Goal: Task Accomplishment & Management: Manage account settings

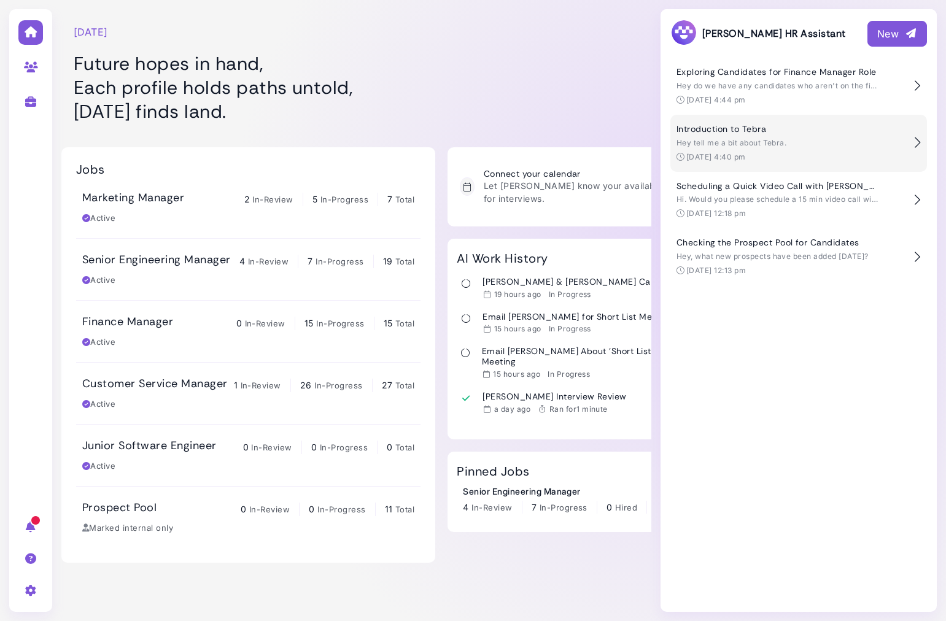
click at [753, 141] on span "Hey tell me a bit about Tebra." at bounding box center [731, 142] width 110 height 9
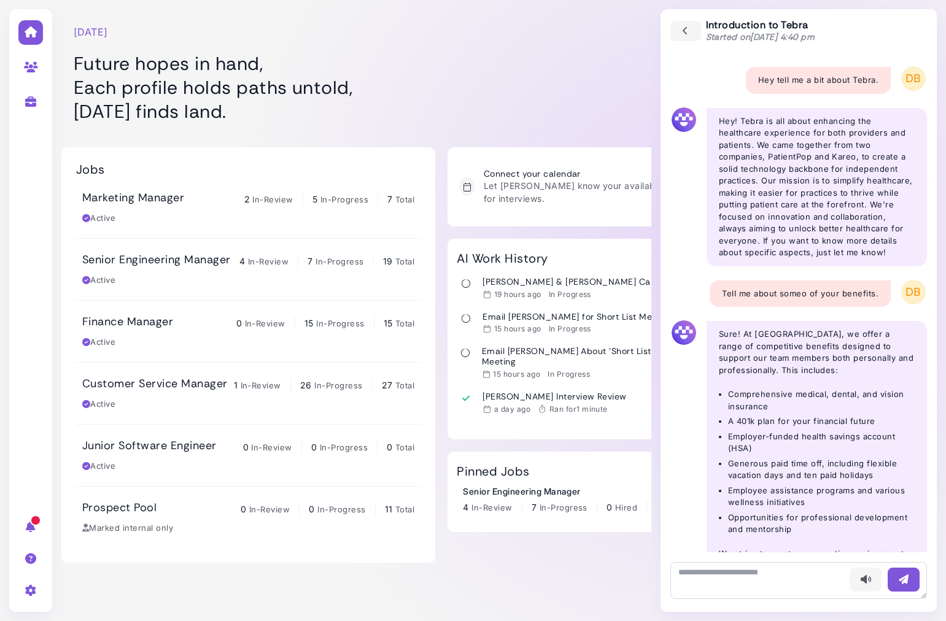
scroll to position [51, 0]
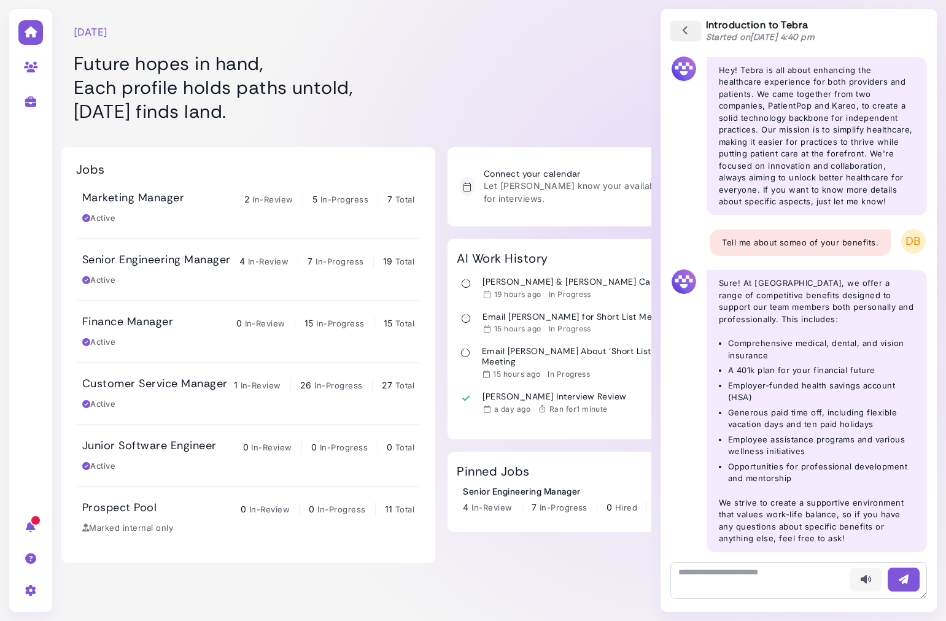
click at [681, 33] on icon "button" at bounding box center [685, 32] width 11 height 14
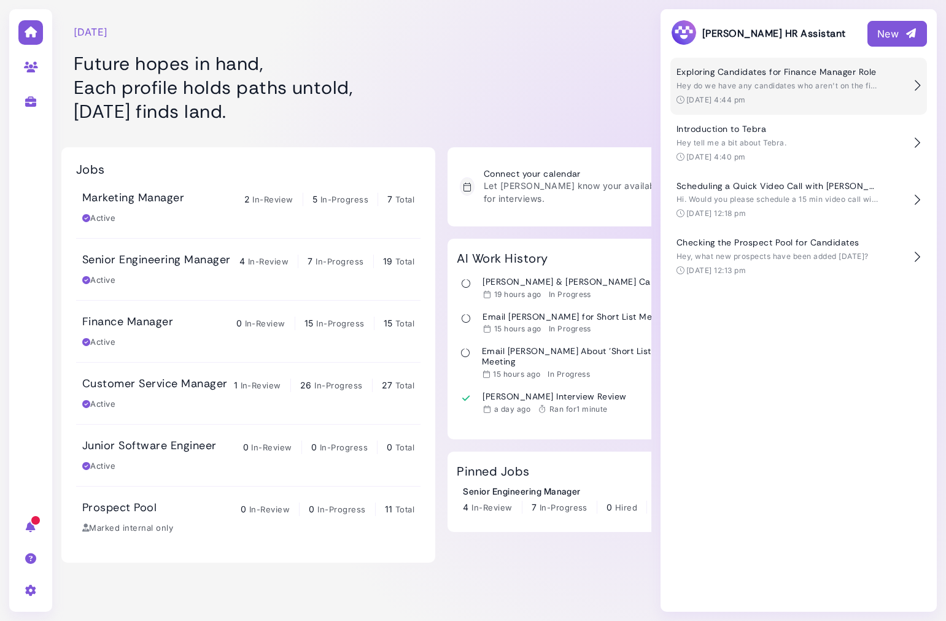
click at [736, 80] on div "Hey do we have any candidates who aren't on the finance manager job who may be …" at bounding box center [777, 85] width 203 height 11
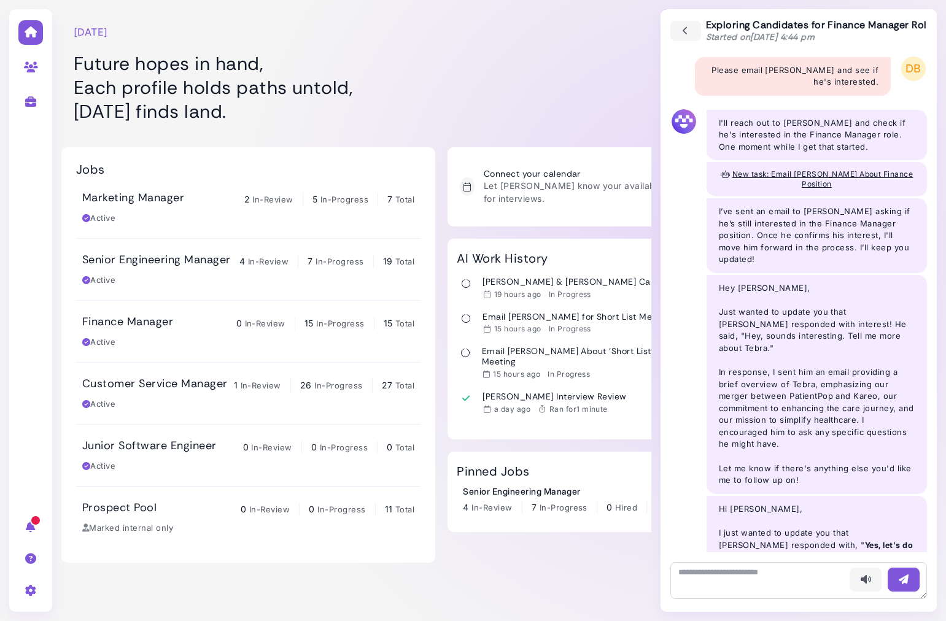
scroll to position [544, 0]
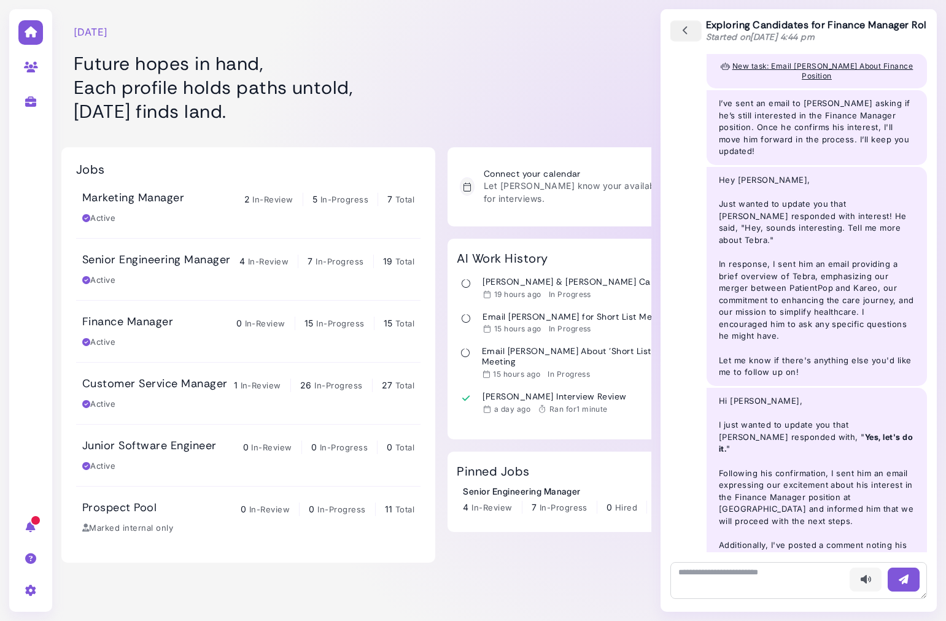
click at [674, 28] on button "button" at bounding box center [686, 30] width 32 height 21
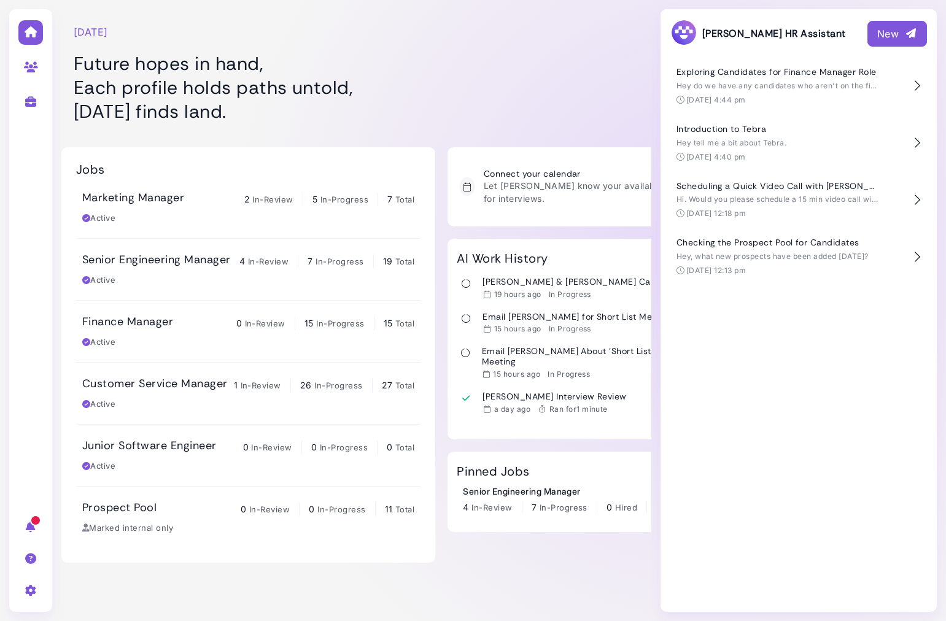
click at [28, 592] on icon at bounding box center [31, 590] width 14 height 11
click at [88, 545] on icon at bounding box center [83, 542] width 11 height 9
select select "******"
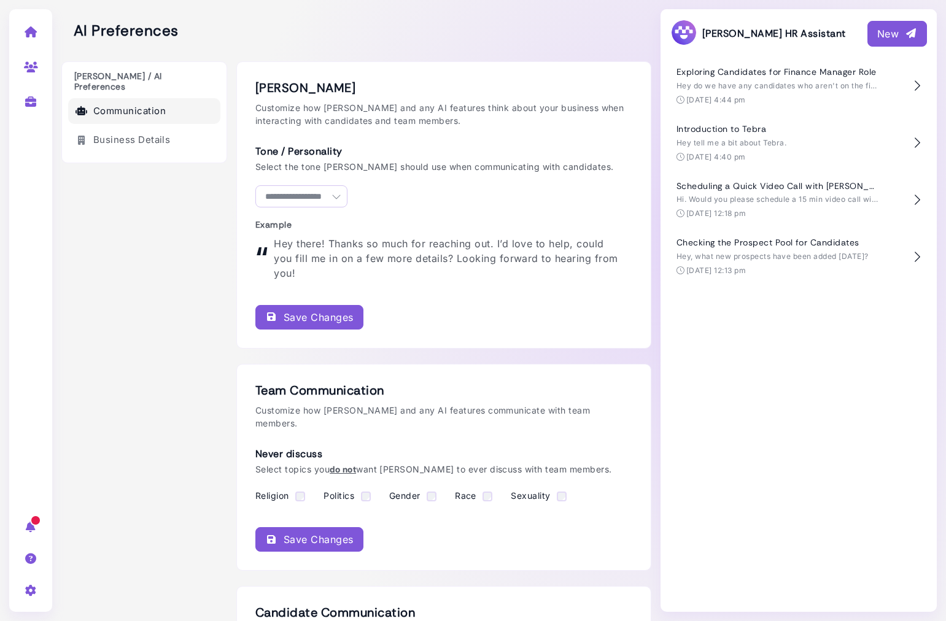
click at [334, 198] on select "**********" at bounding box center [301, 196] width 92 height 22
click at [144, 129] on link "Business Details" at bounding box center [144, 140] width 152 height 26
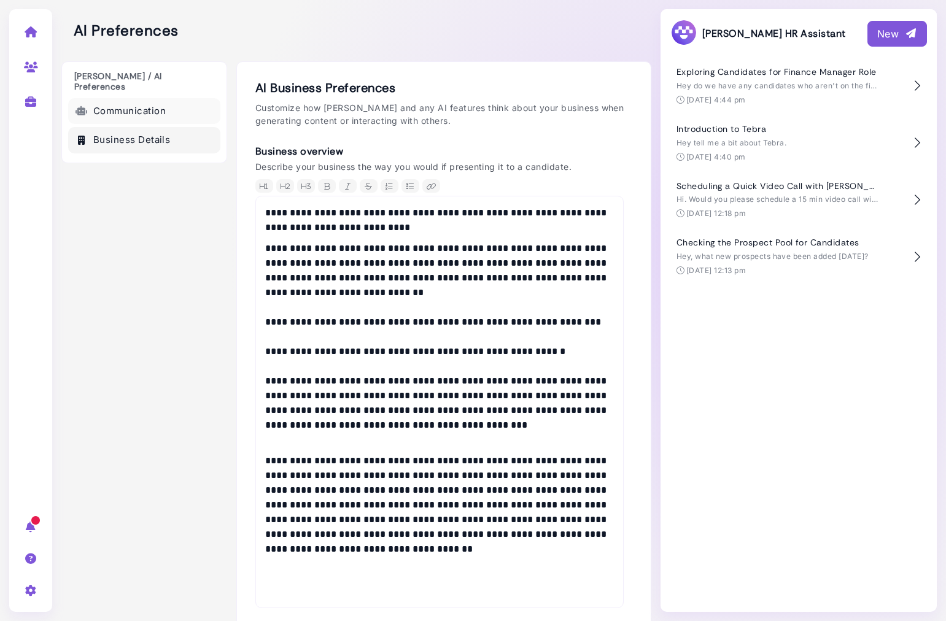
click at [137, 99] on link "Communication" at bounding box center [144, 111] width 152 height 26
select select "******"
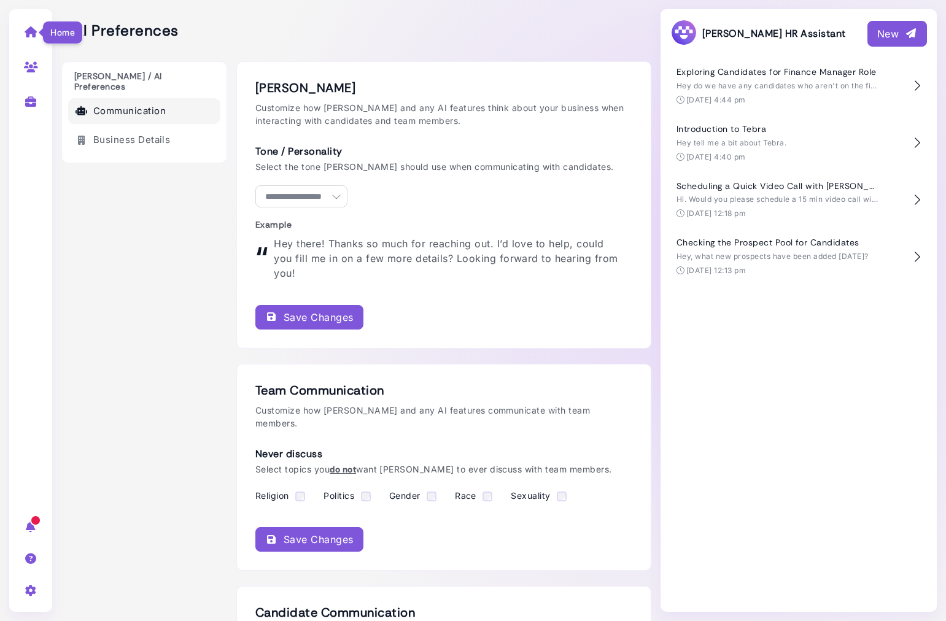
click at [31, 30] on icon at bounding box center [31, 31] width 14 height 11
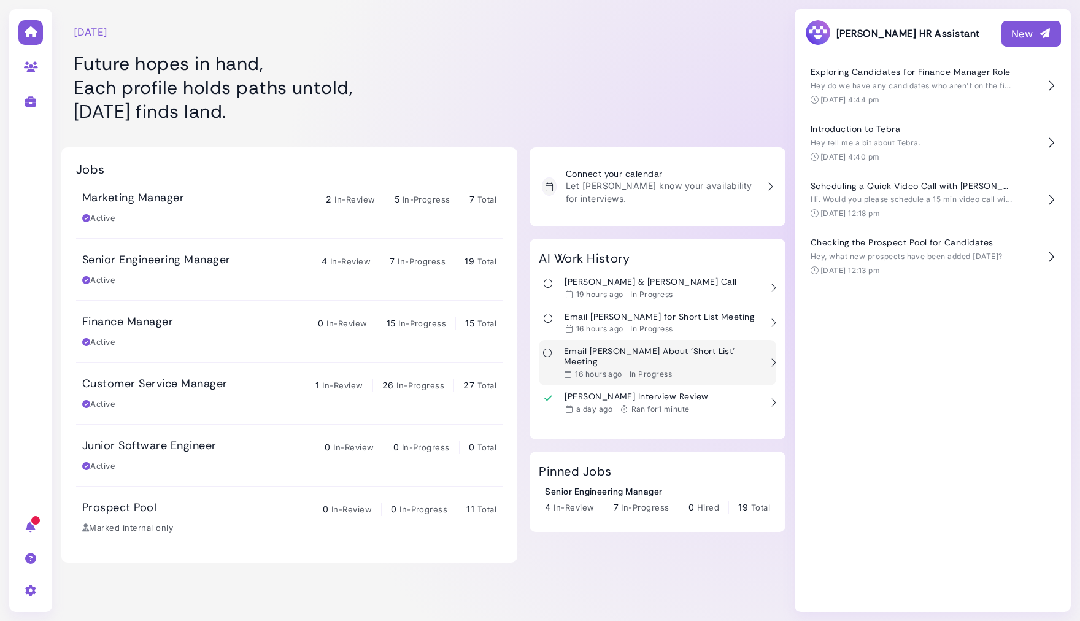
click at [695, 357] on div "Email Michael About 'Short List' Meeting 16 hours ago In Progress" at bounding box center [662, 362] width 197 height 33
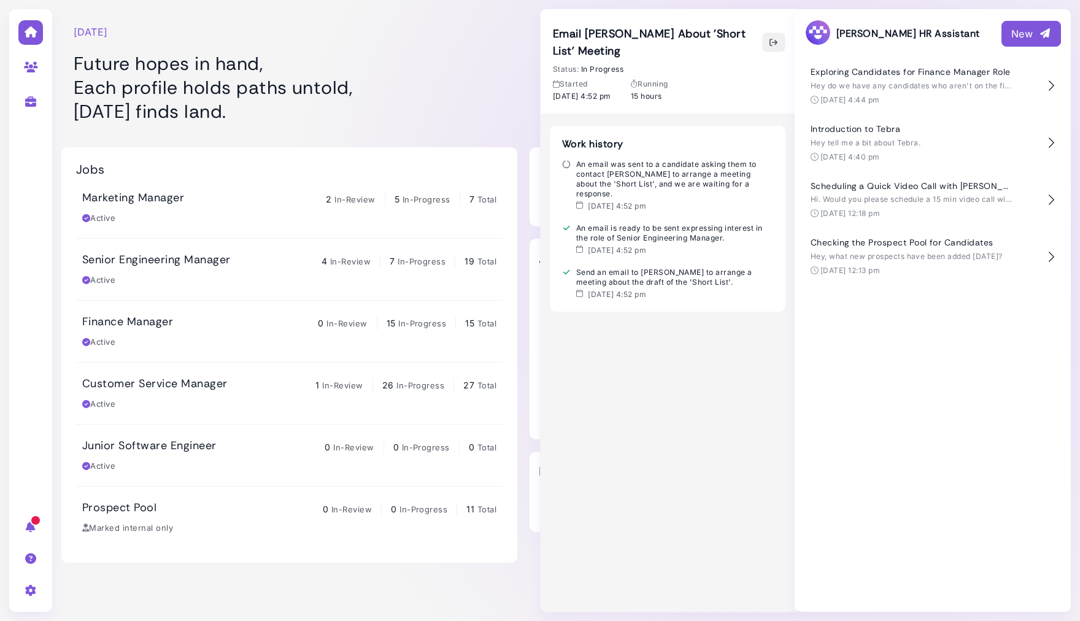
click at [776, 42] on icon "button" at bounding box center [774, 42] width 10 height 13
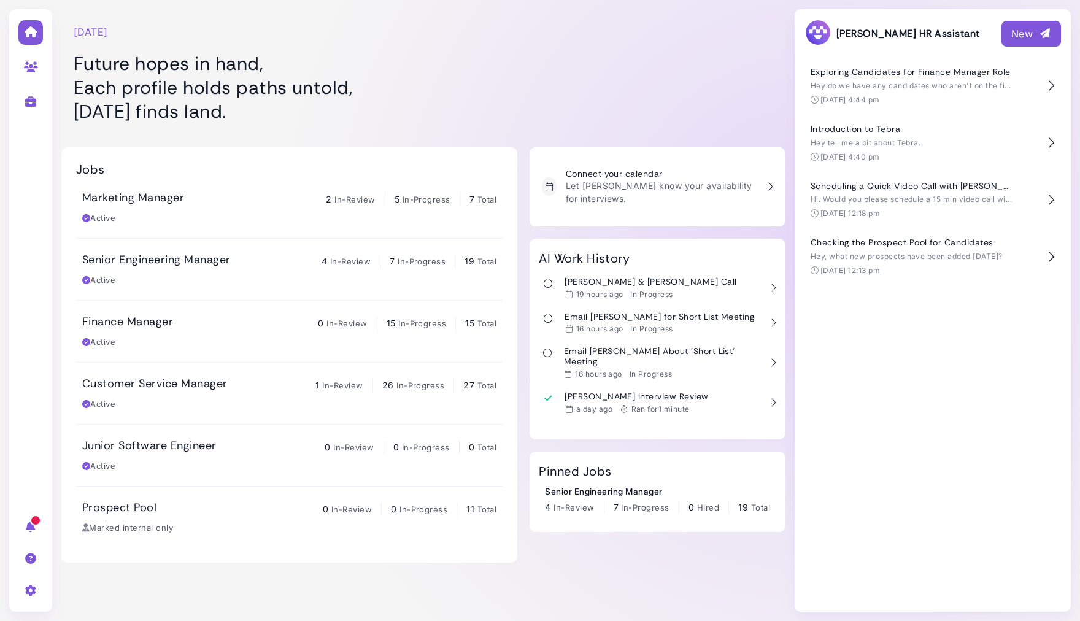
click at [518, 25] on div "Wednesday, September 17" at bounding box center [299, 32] width 450 height 15
click at [633, 12] on div at bounding box center [666, 67] width 237 height 123
click at [650, 50] on div at bounding box center [666, 67] width 237 height 123
click at [615, 284] on h3 "[PERSON_NAME] & [PERSON_NAME] Call" at bounding box center [651, 282] width 172 height 10
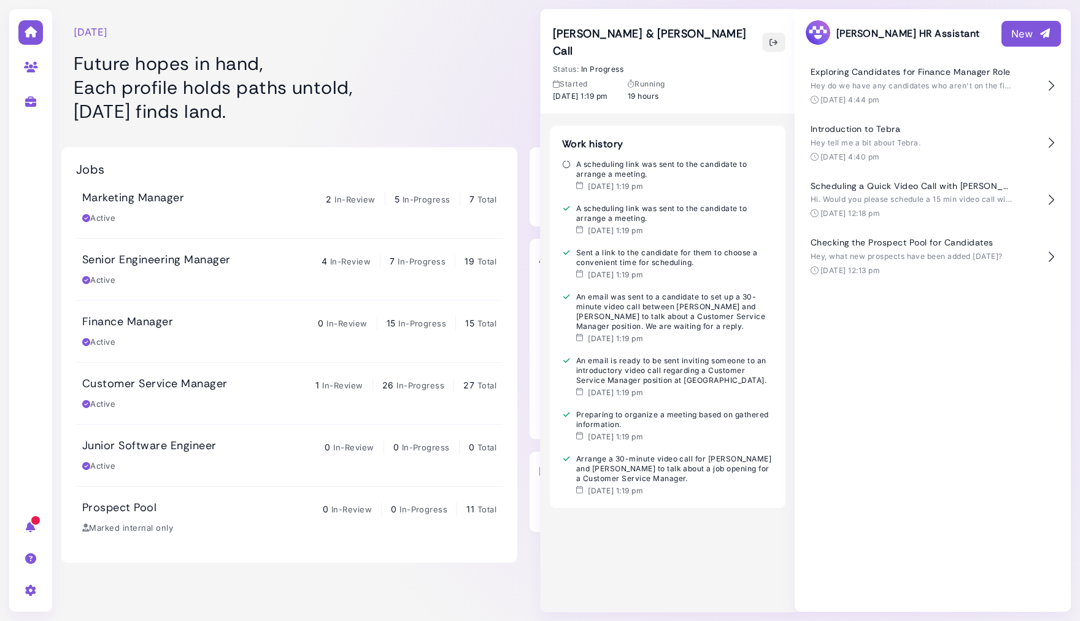
click at [771, 36] on icon "button" at bounding box center [774, 42] width 10 height 13
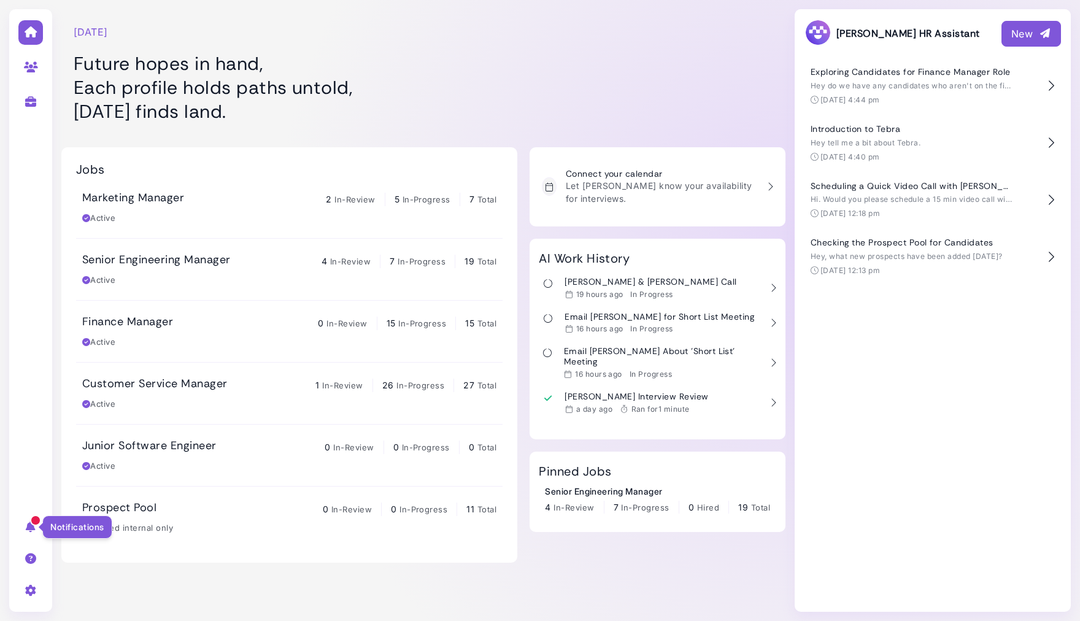
click at [27, 523] on icon at bounding box center [31, 526] width 14 height 11
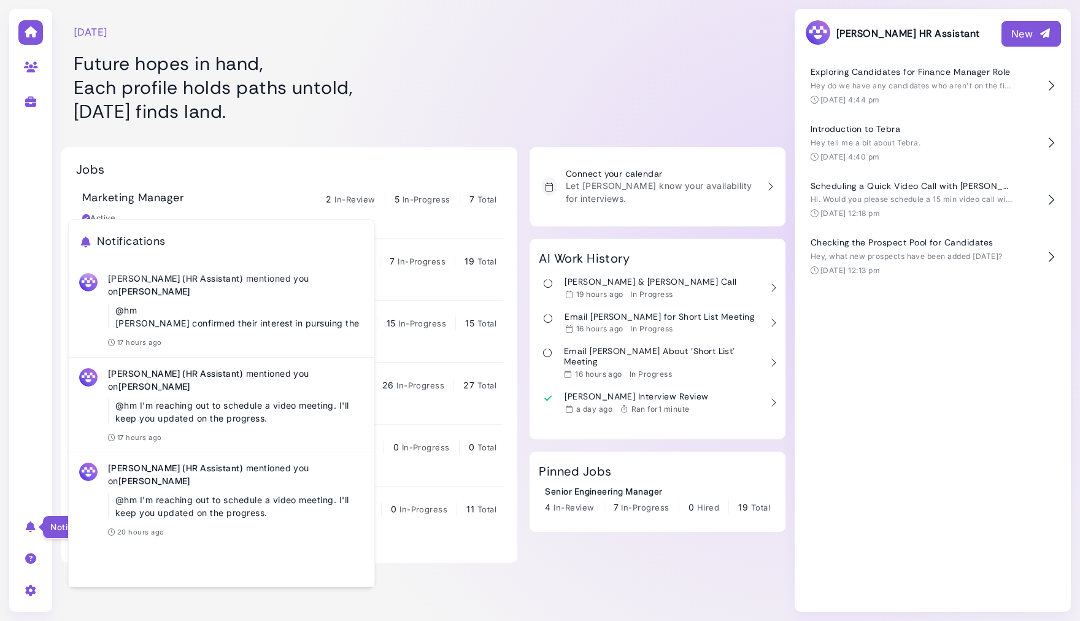
click at [27, 523] on icon at bounding box center [31, 526] width 14 height 11
click at [371, 99] on h1 "Future hopes in hand, Each profile holds paths untold, Wednesday finds land." at bounding box center [299, 88] width 450 height 72
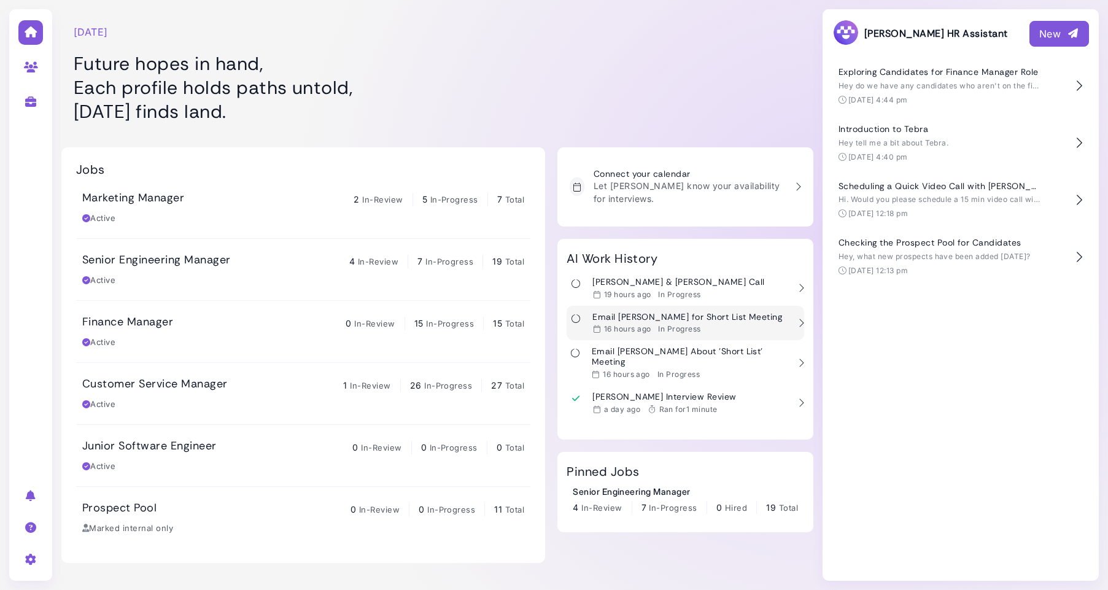
click at [645, 326] on time "16 hours ago" at bounding box center [627, 328] width 47 height 9
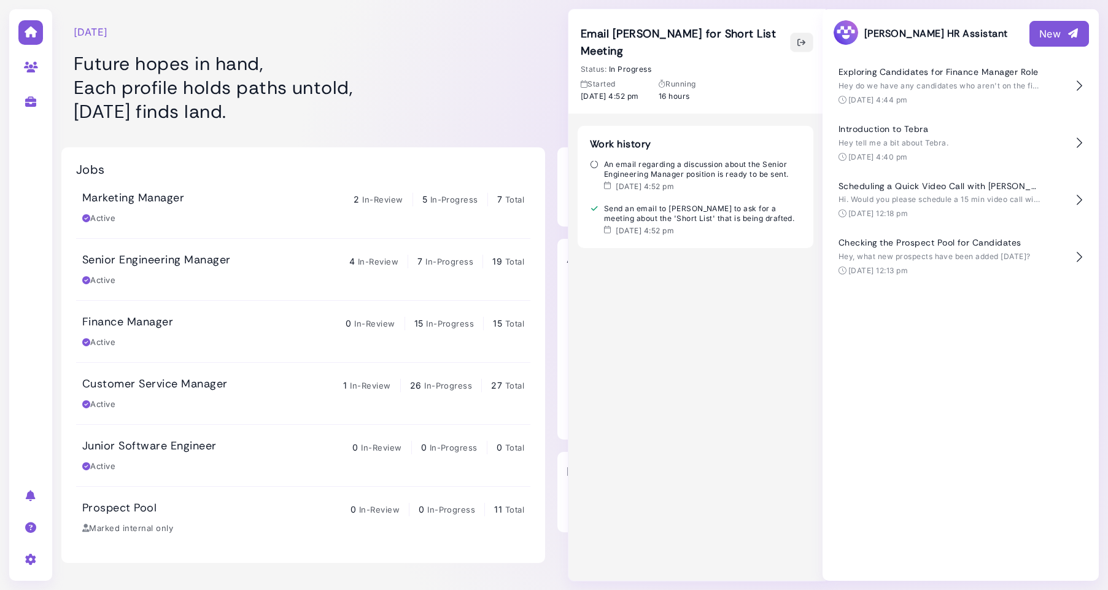
click at [803, 38] on icon "button" at bounding box center [802, 42] width 10 height 13
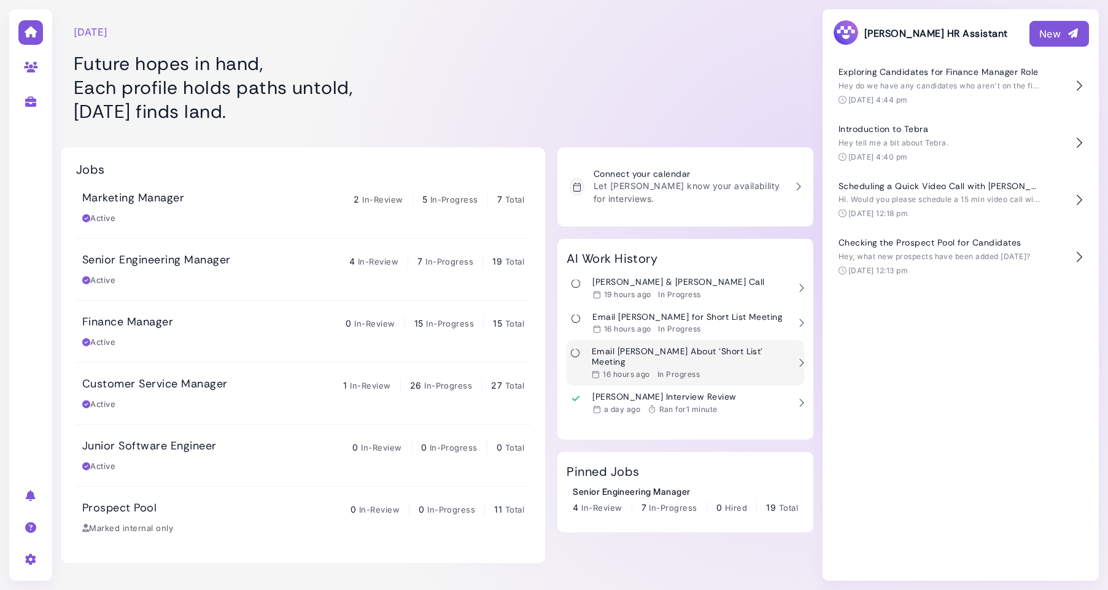
click at [634, 355] on h3 "Email [PERSON_NAME] About 'Short List' Meeting" at bounding box center [690, 356] width 197 height 21
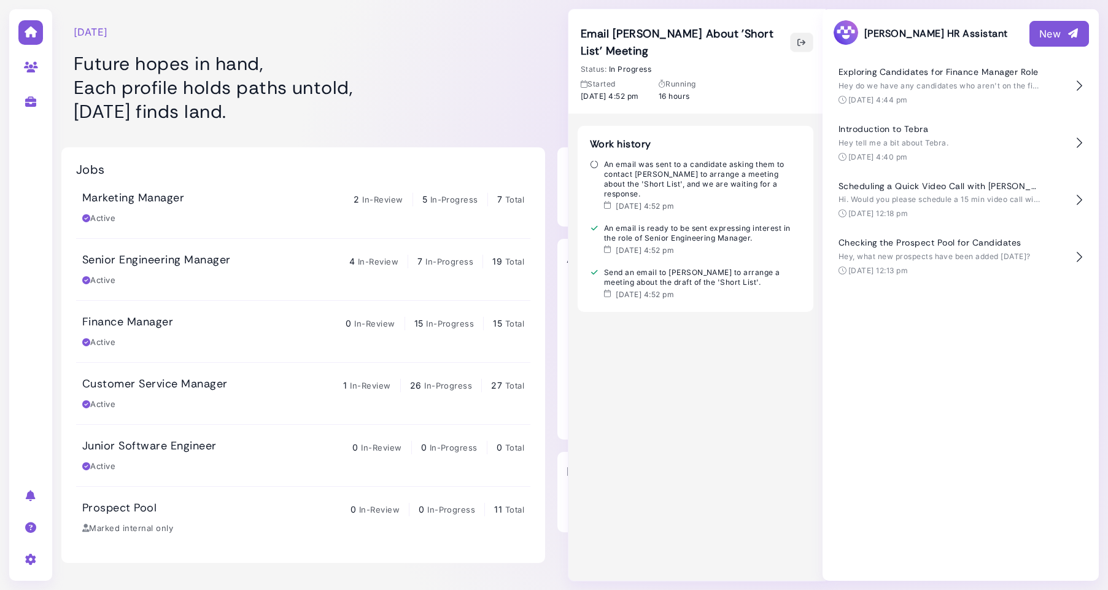
click at [801, 41] on icon "button" at bounding box center [802, 42] width 10 height 13
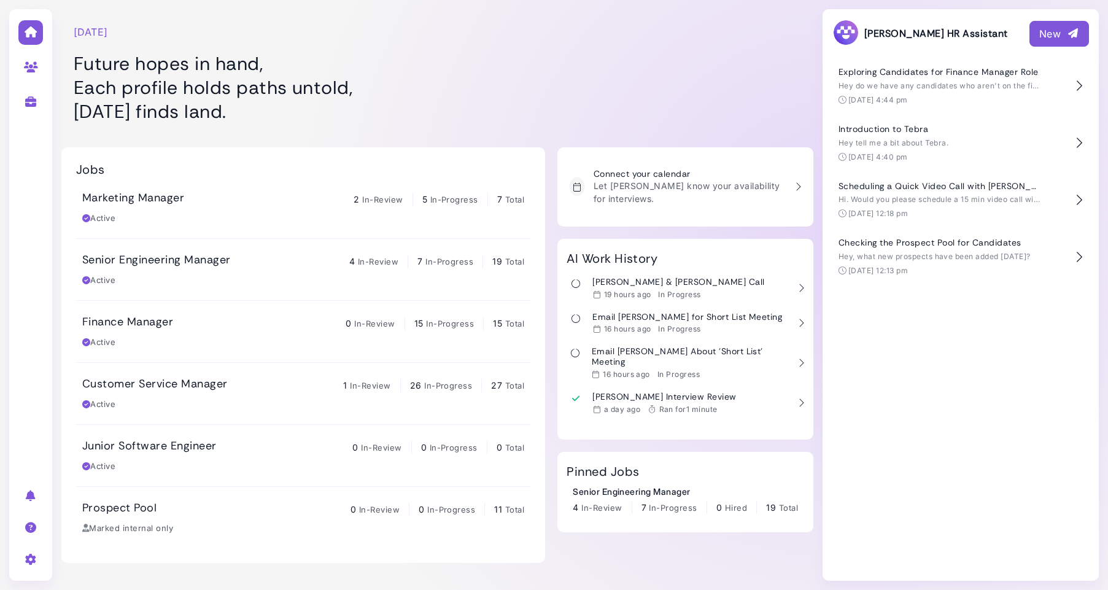
drag, startPoint x: 276, startPoint y: 112, endPoint x: 74, endPoint y: 66, distance: 207.5
click at [74, 66] on h1 "Future hopes in hand, Each profile holds paths untold, Wednesday finds land." at bounding box center [308, 88] width 468 height 72
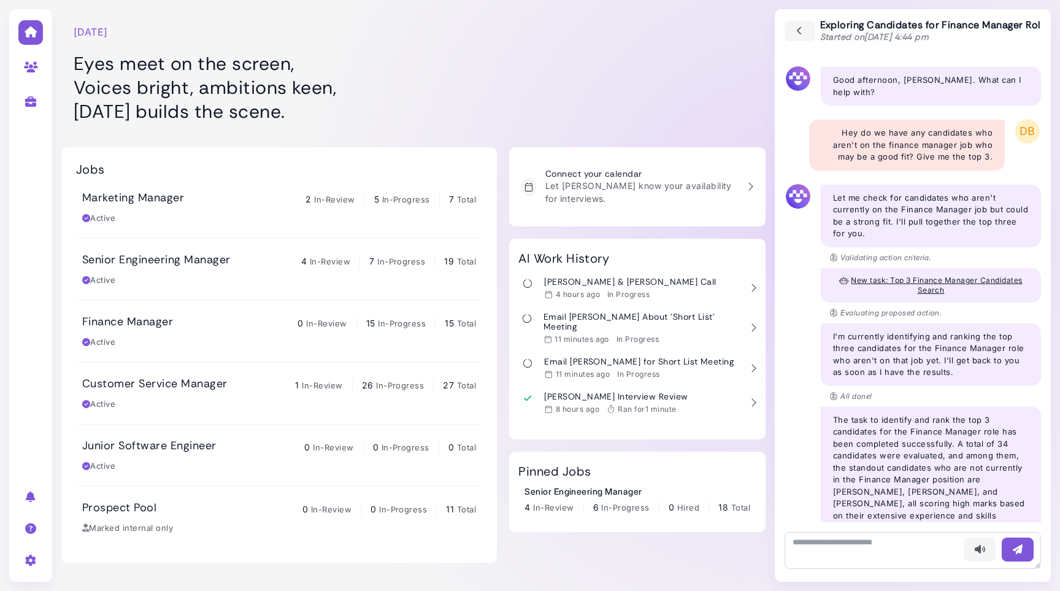
scroll to position [751, 0]
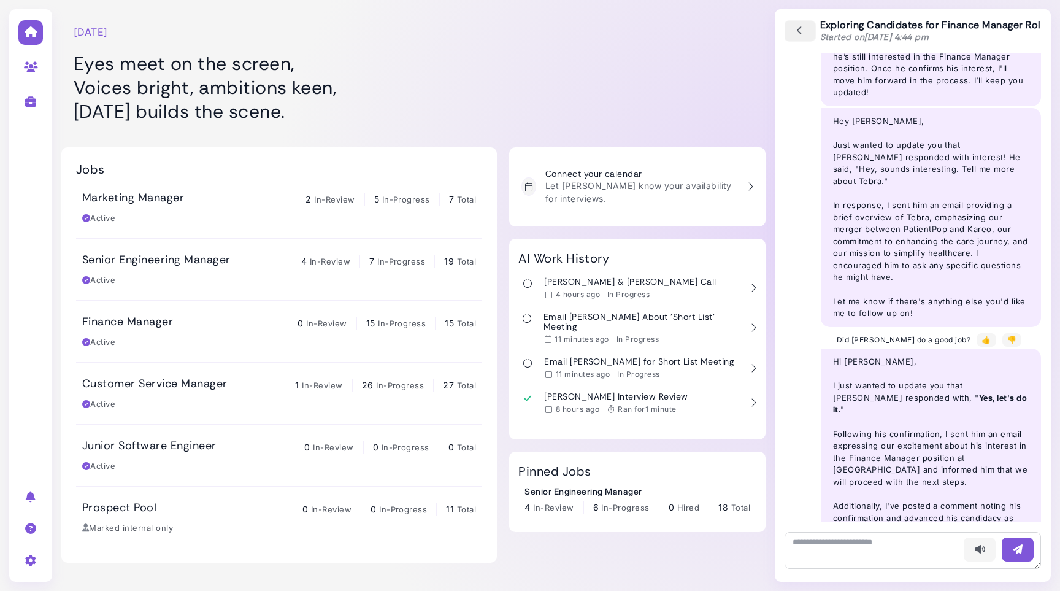
click at [795, 33] on icon "button" at bounding box center [800, 32] width 11 height 14
